Goal: Communication & Community: Connect with others

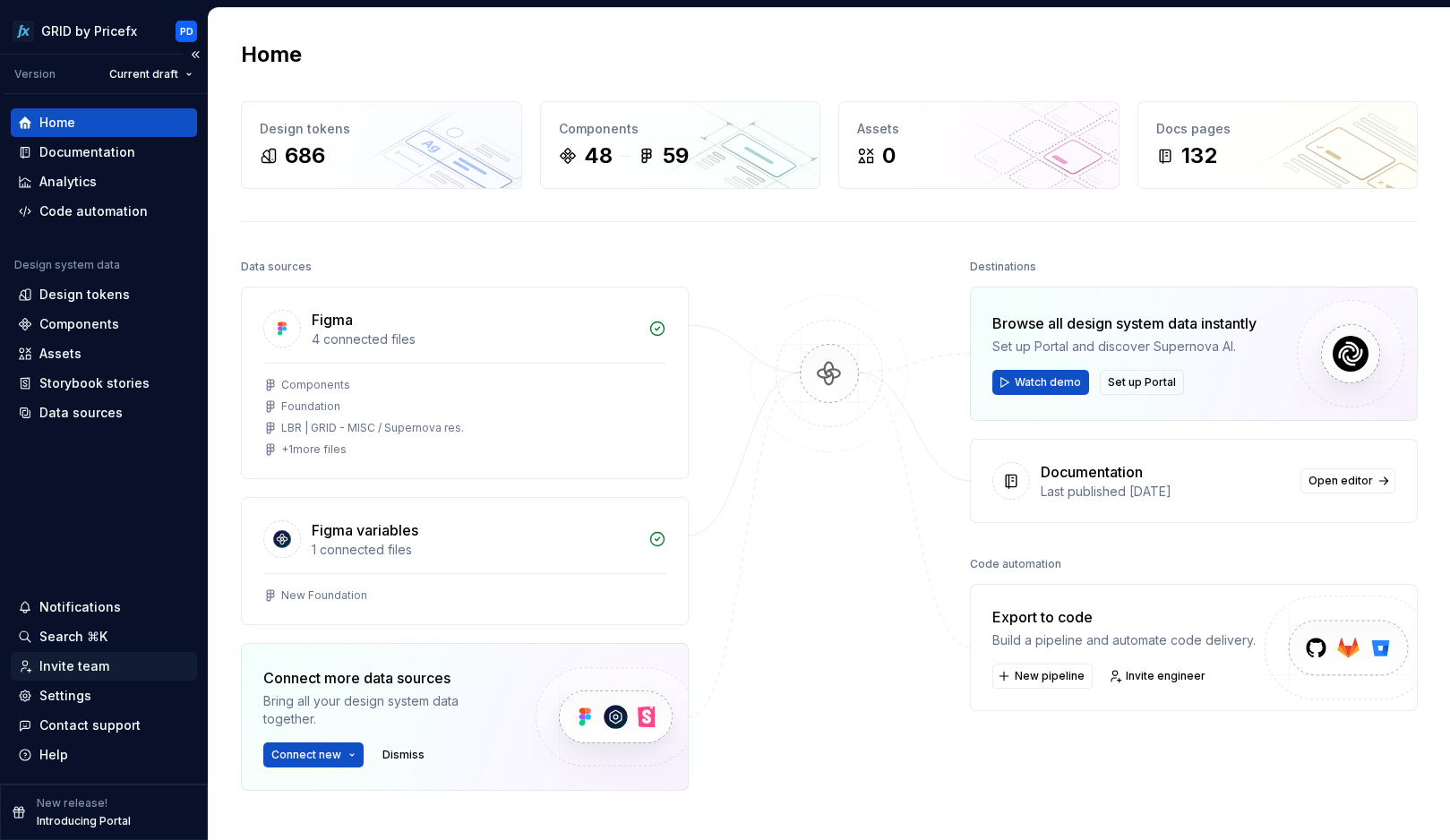
click at [111, 671] on div "Invite team" at bounding box center [103, 665] width 172 height 17
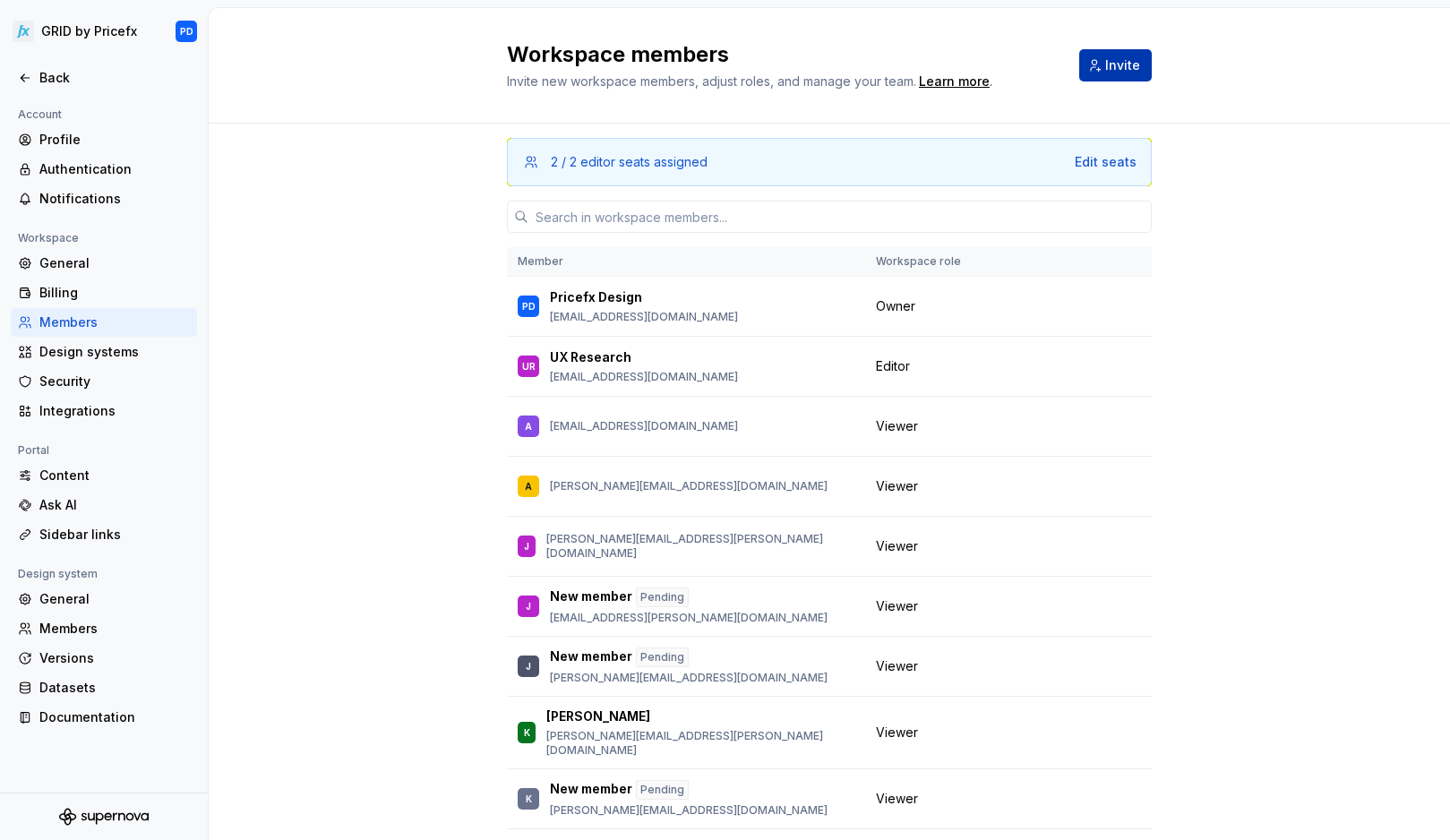
click at [1113, 72] on span "Invite" at bounding box center [1122, 64] width 35 height 17
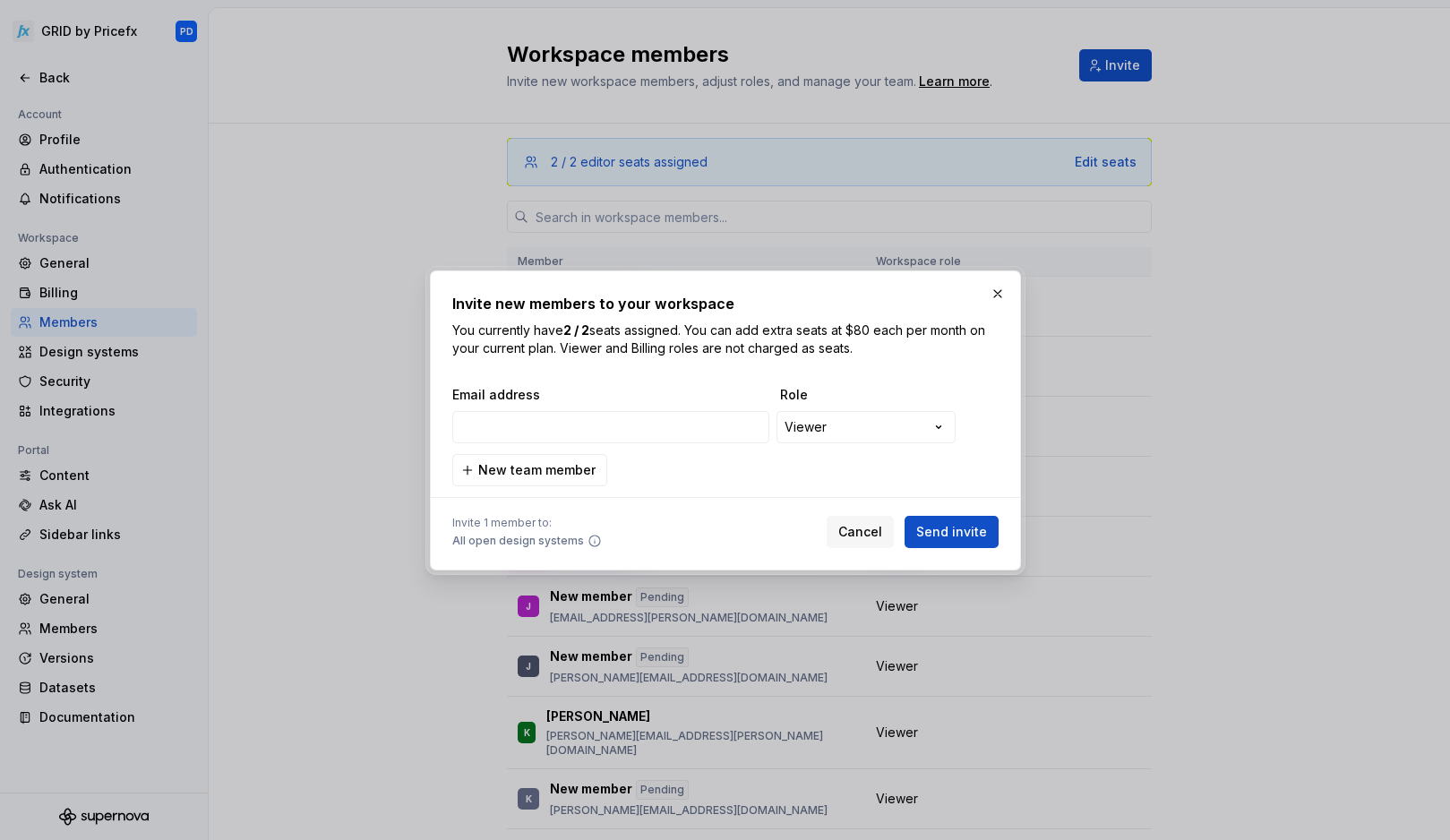
type input "vignesh.balajivelu@pricefx.com"
click at [952, 529] on span "Send invite" at bounding box center [951, 531] width 71 height 17
